Goal: Find specific page/section: Find specific page/section

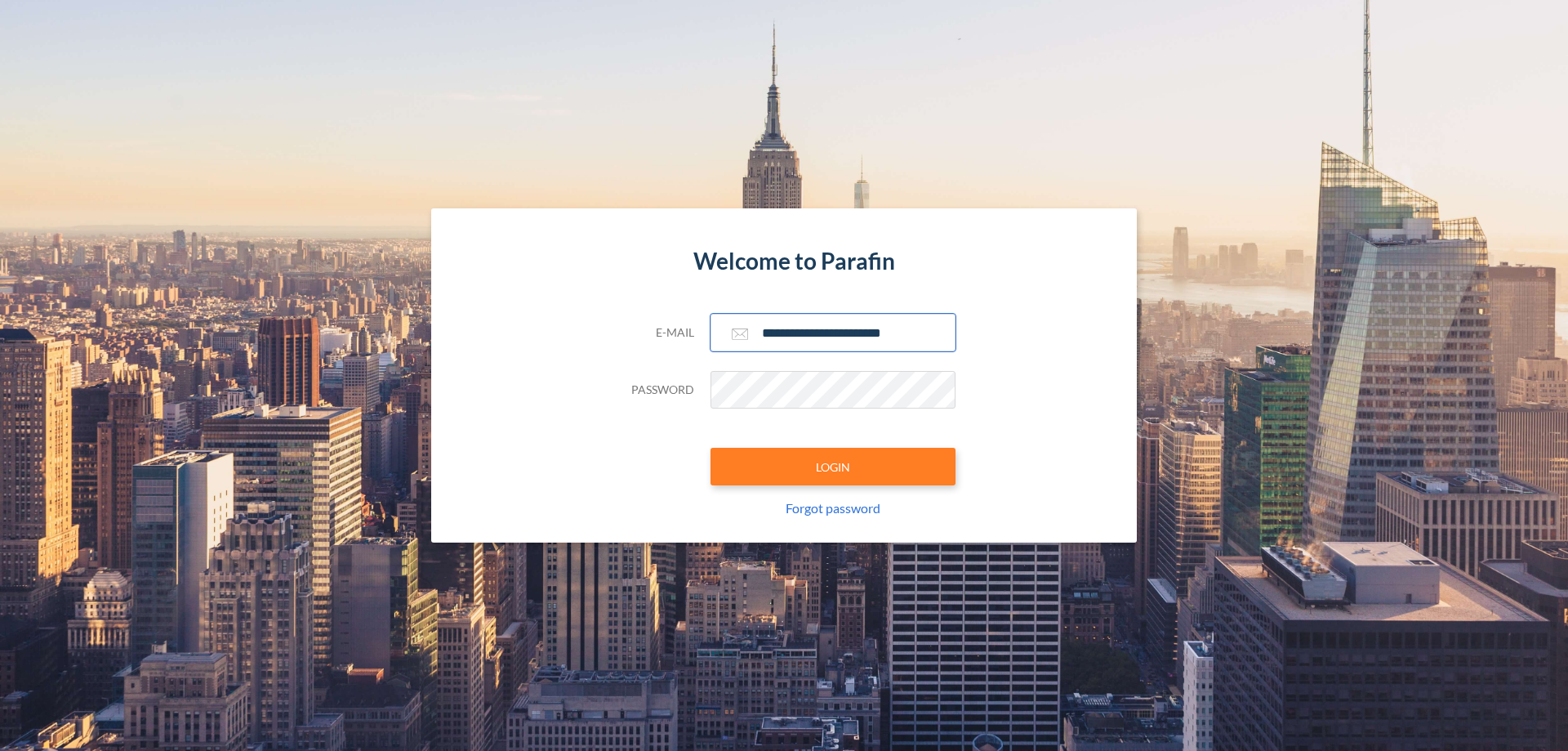
type input "**********"
click at [833, 466] on button "LOGIN" at bounding box center [833, 466] width 245 height 38
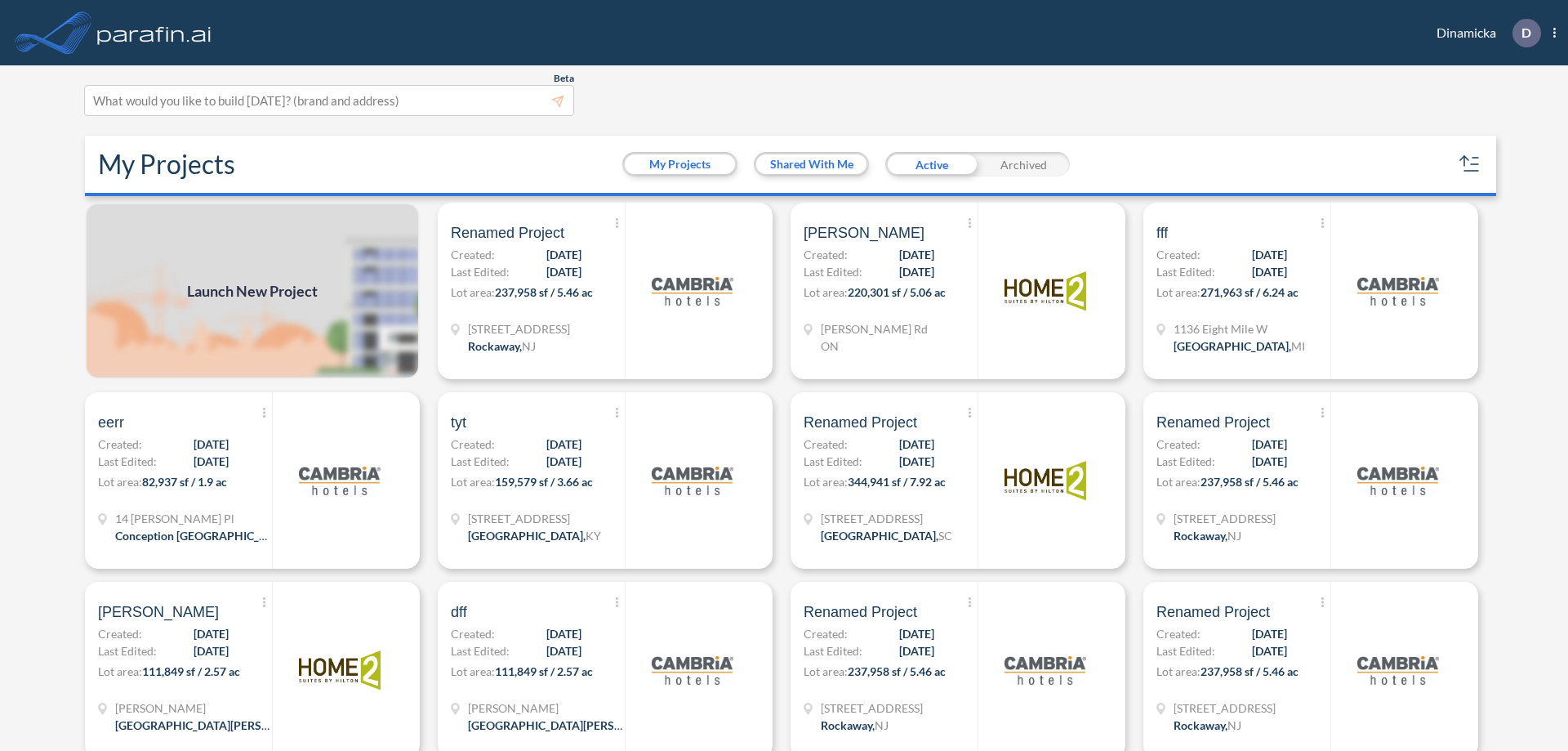
scroll to position [4, 0]
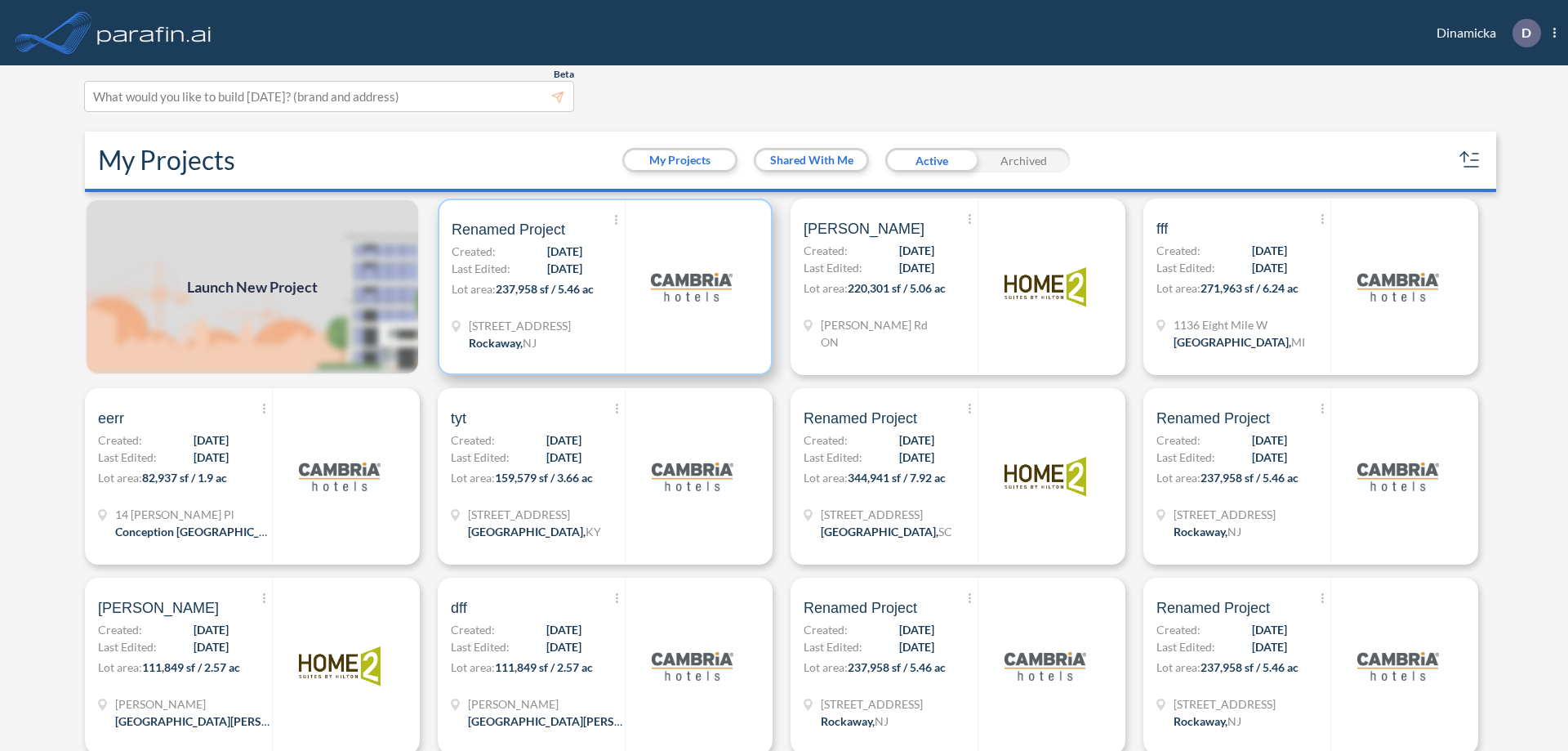
click at [602, 287] on p "Lot area: 237,958 sf / 5.46 ac" at bounding box center [538, 292] width 173 height 24
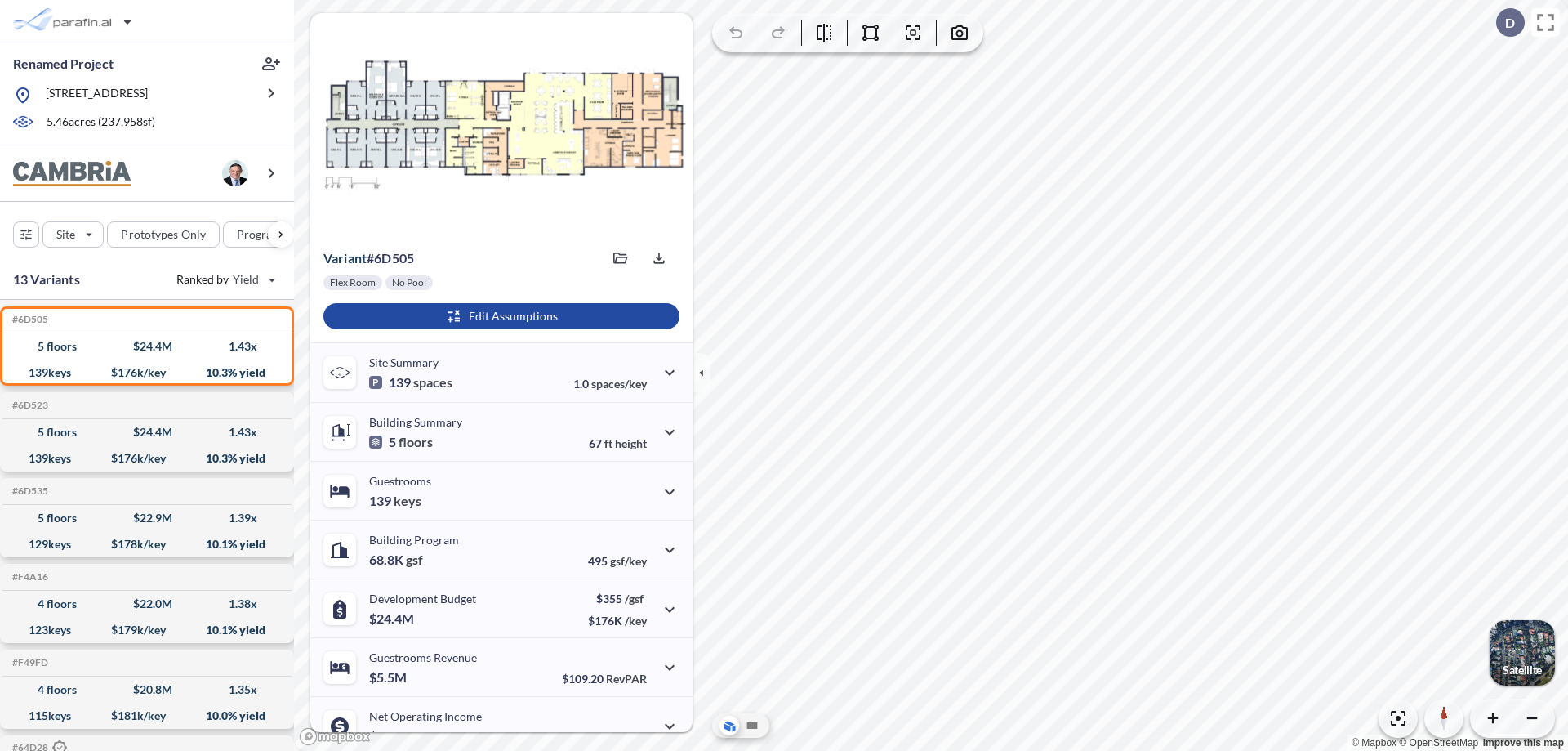
scroll to position [83, 0]
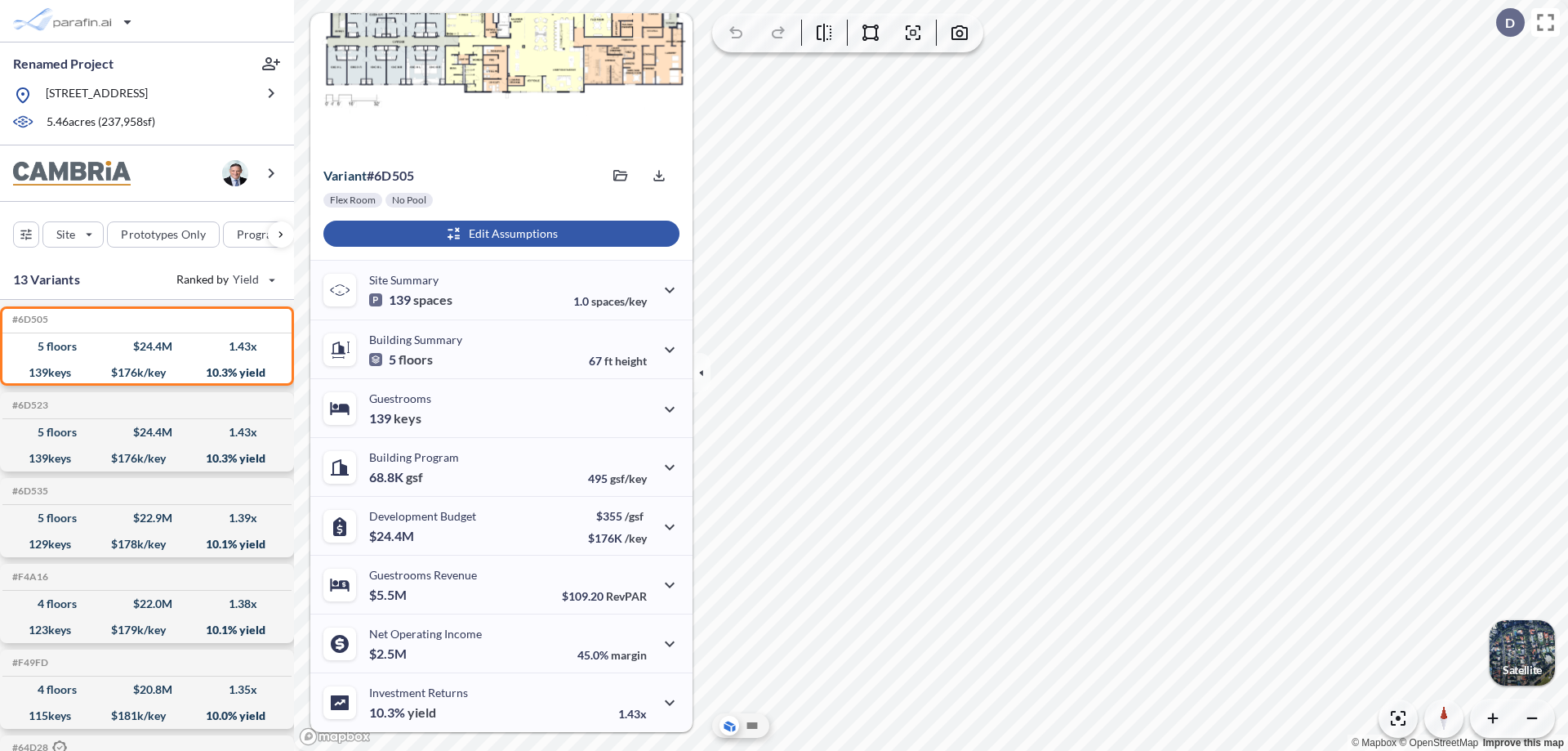
click at [499, 234] on div "button" at bounding box center [501, 233] width 356 height 26
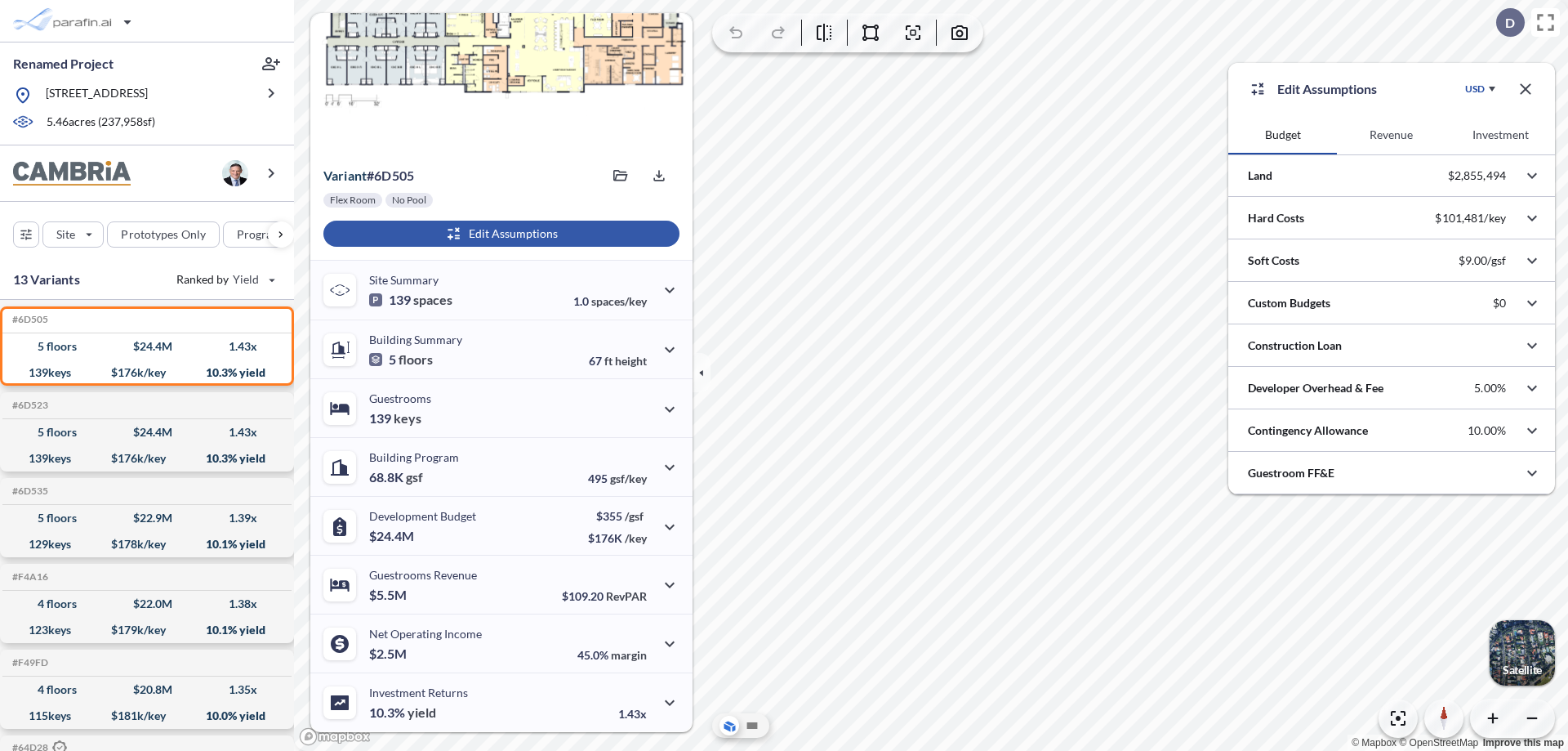
click at [1391, 135] on button "Revenue" at bounding box center [1391, 135] width 109 height 39
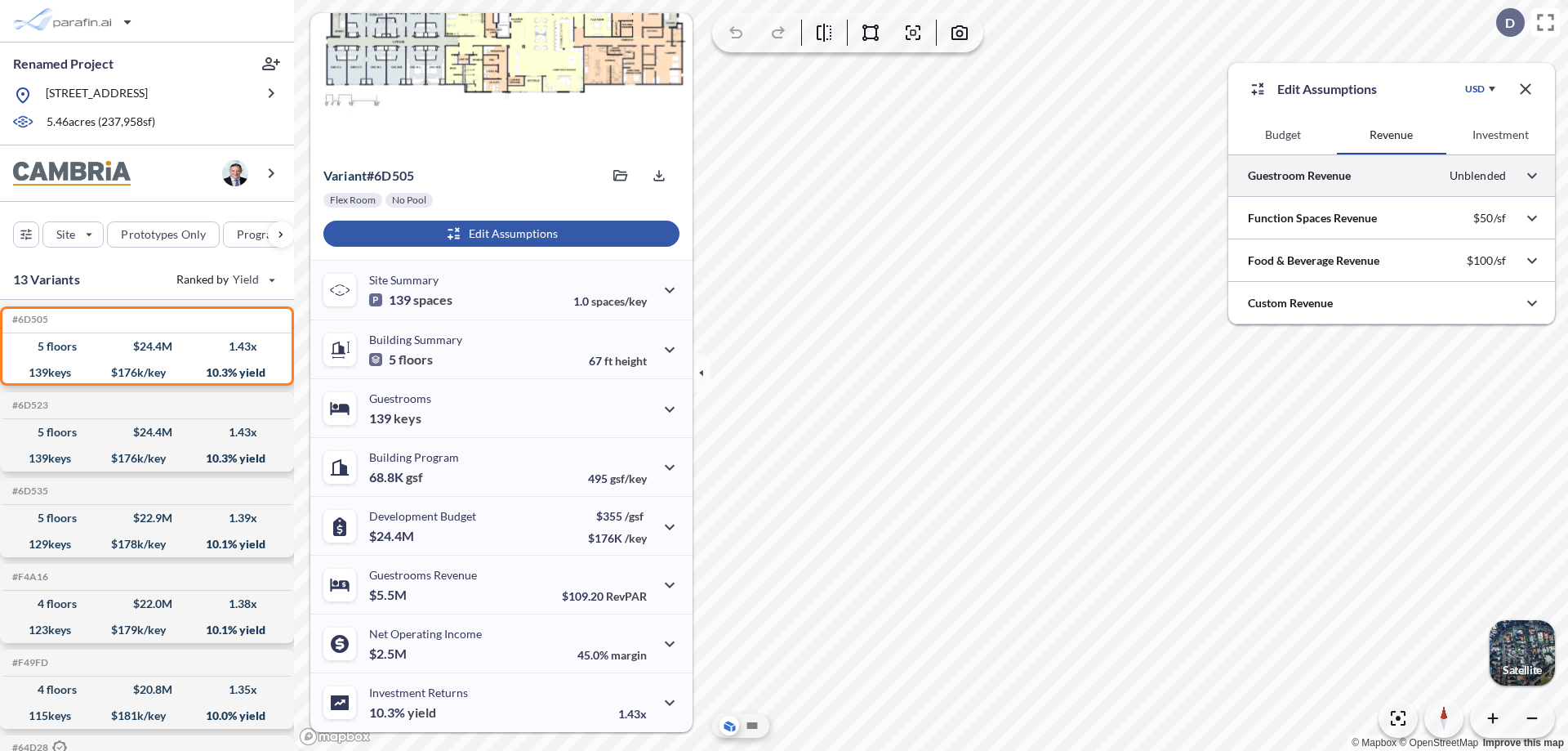
click at [1392, 175] on div at bounding box center [1391, 174] width 326 height 41
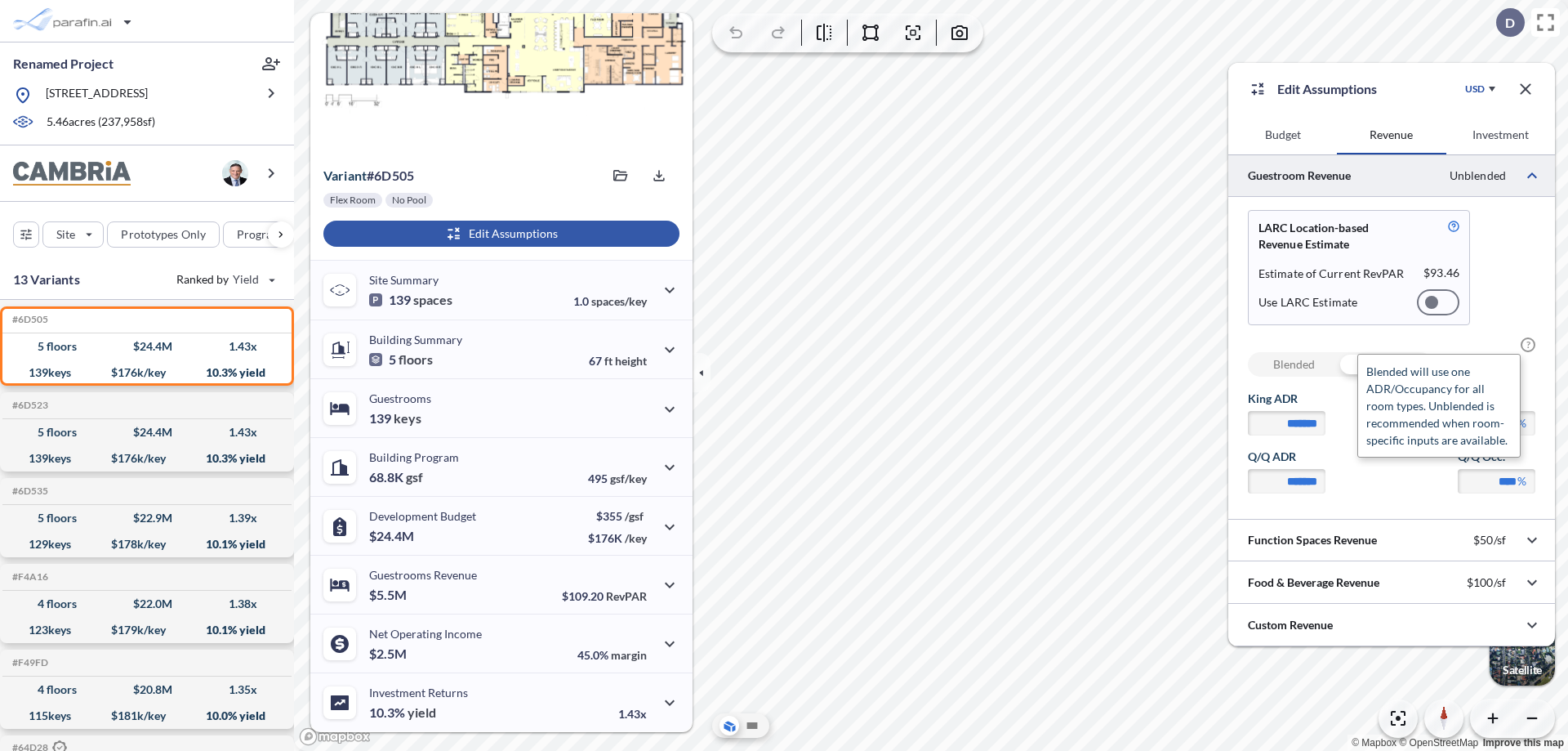
click at [1528, 345] on span "?" at bounding box center [1528, 344] width 14 height 14
